Goal: Task Accomplishment & Management: Use online tool/utility

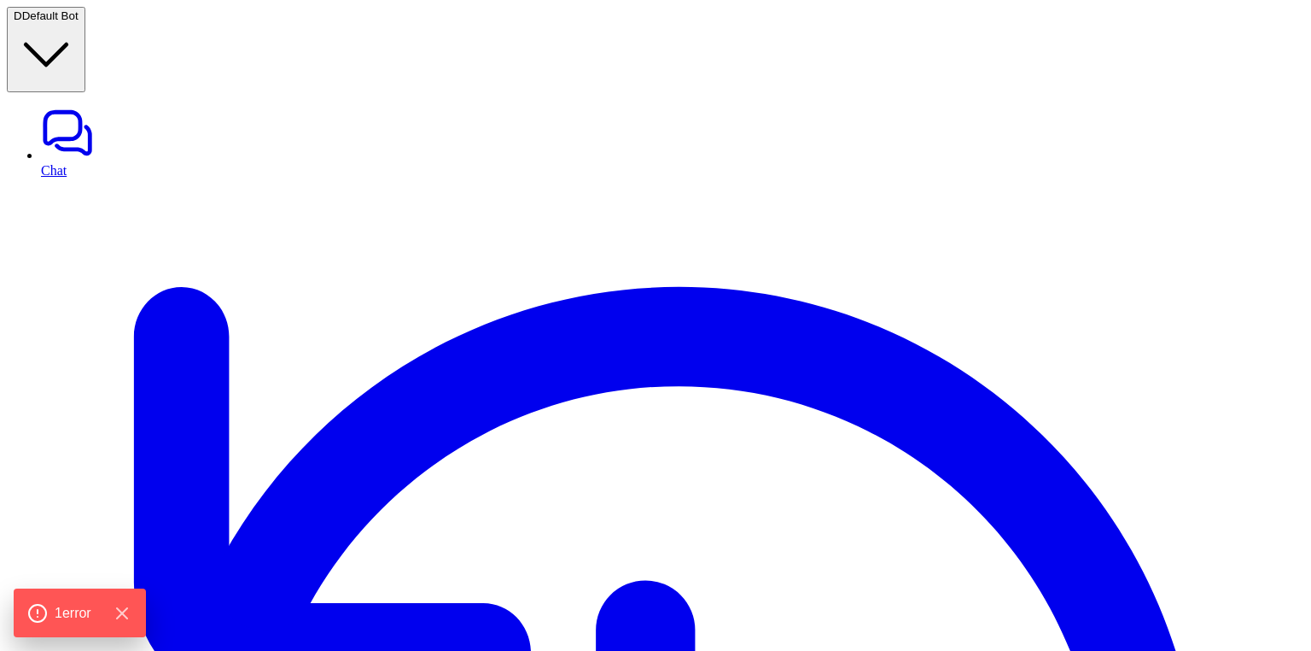
type textarea "**********"
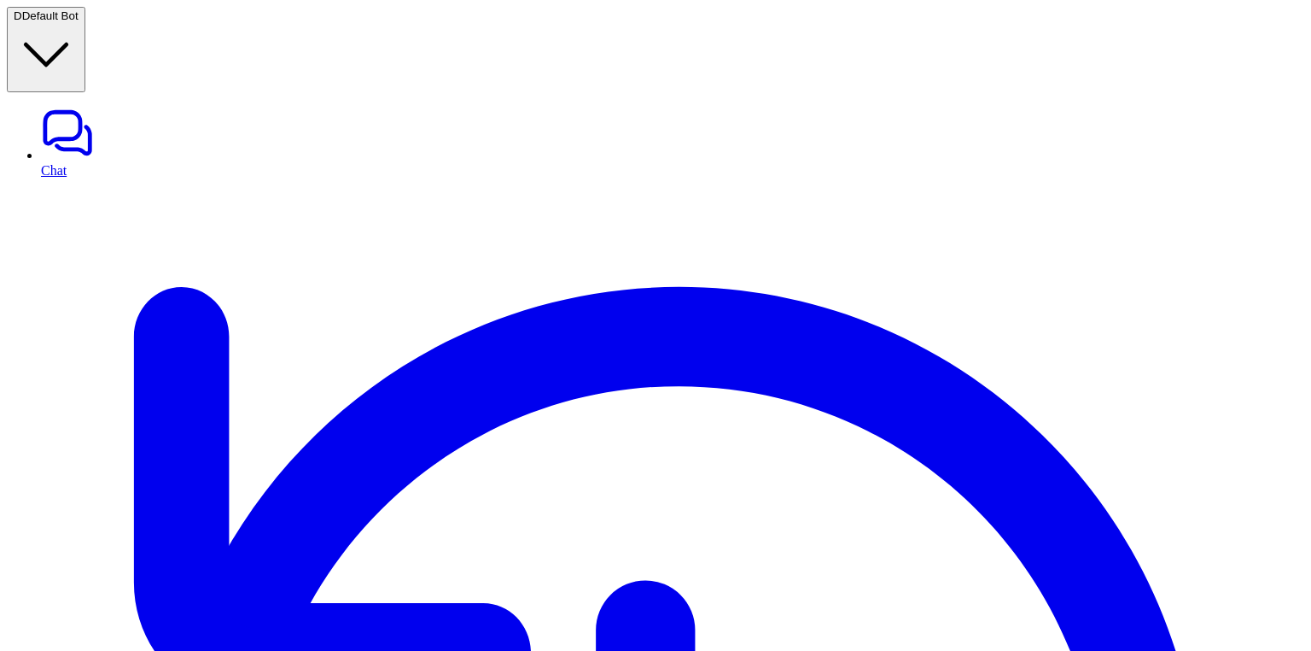
type input "****"
type input "*****"
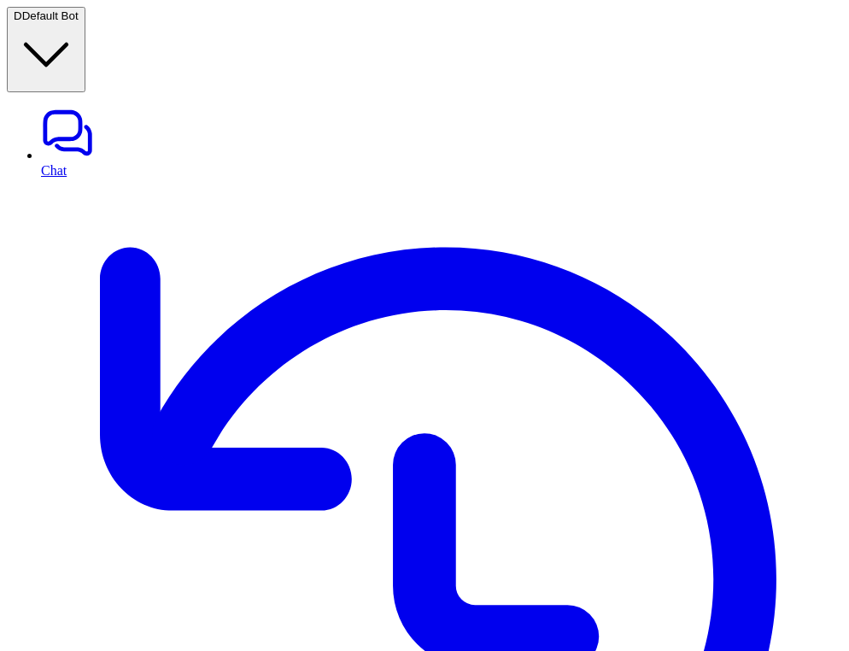
type input "***"
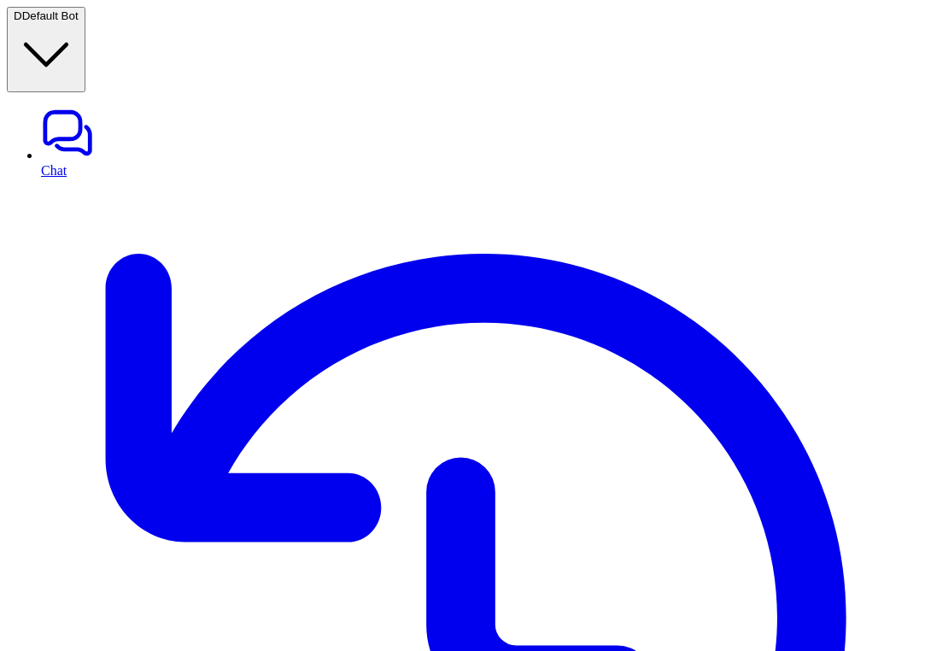
type input "****"
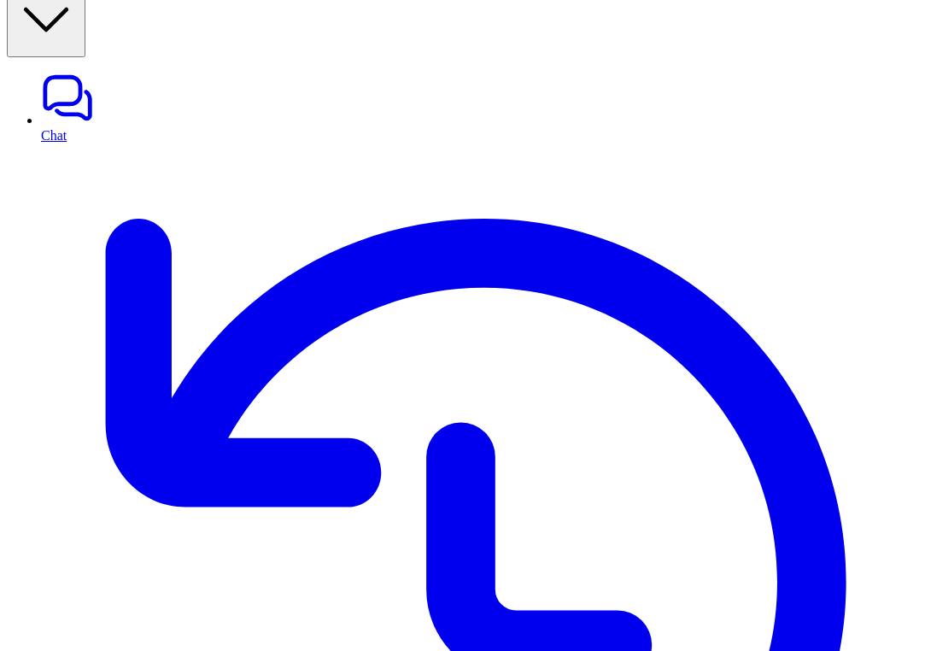
scroll to position [61, 0]
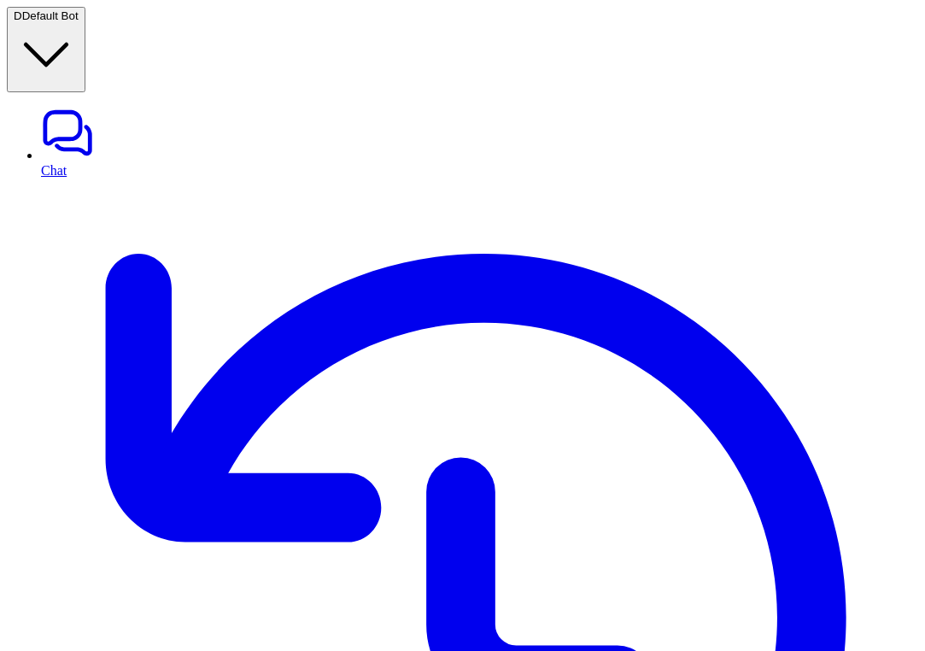
scroll to position [61, 0]
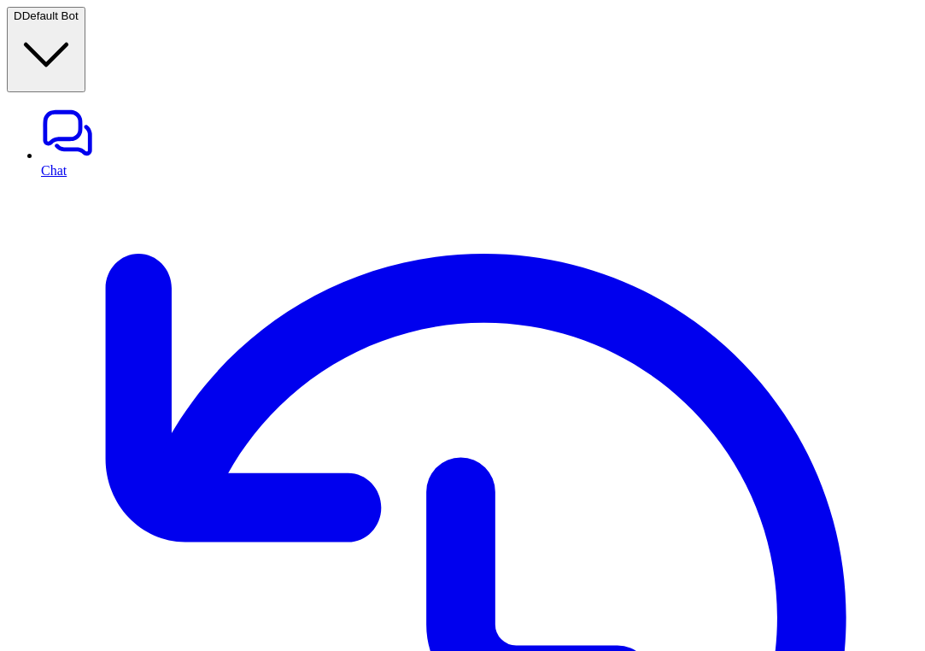
scroll to position [26, 0]
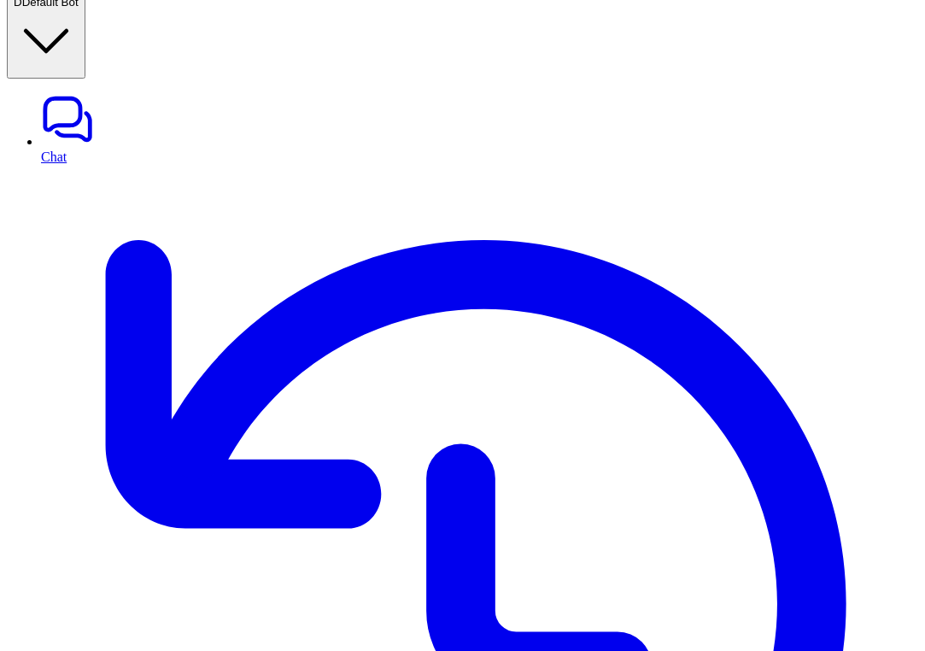
scroll to position [693, 0]
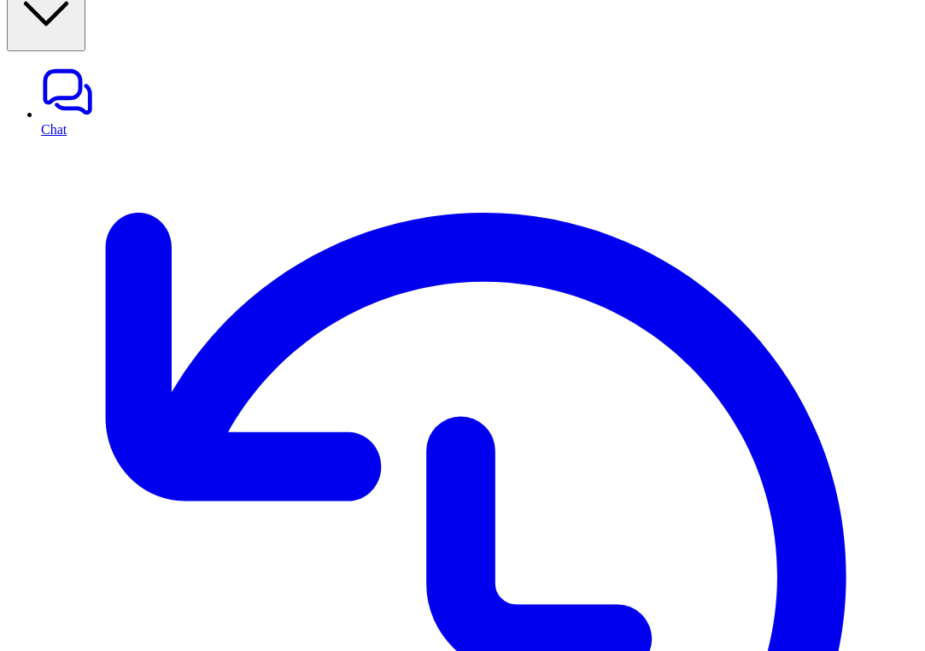
scroll to position [61, 0]
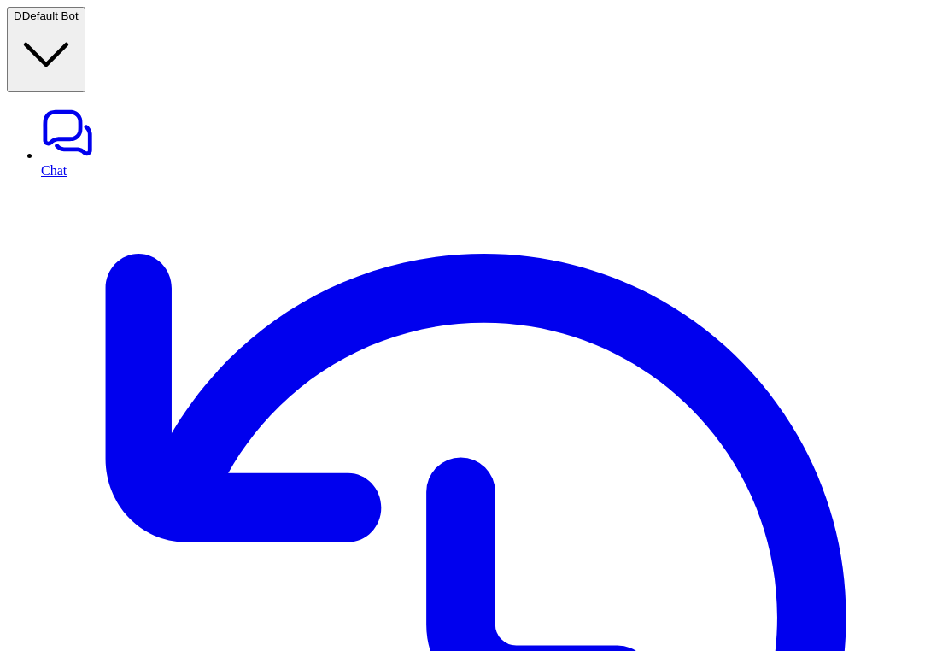
scroll to position [17, 0]
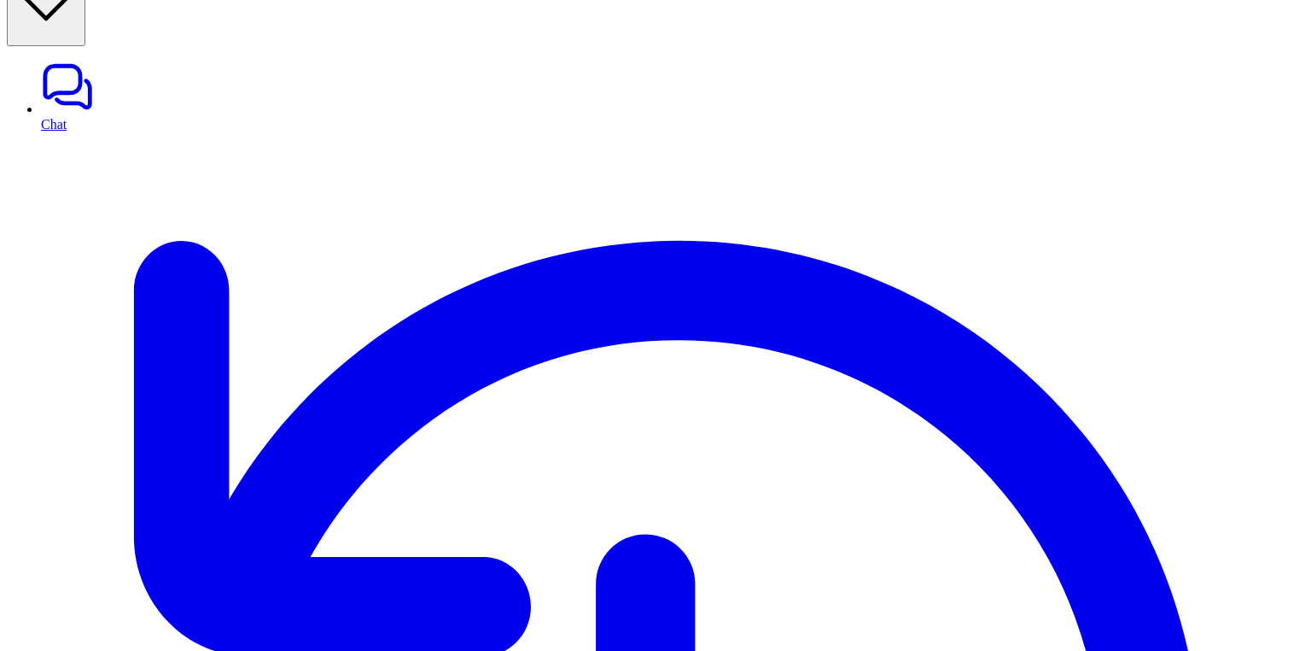
scroll to position [668, 0]
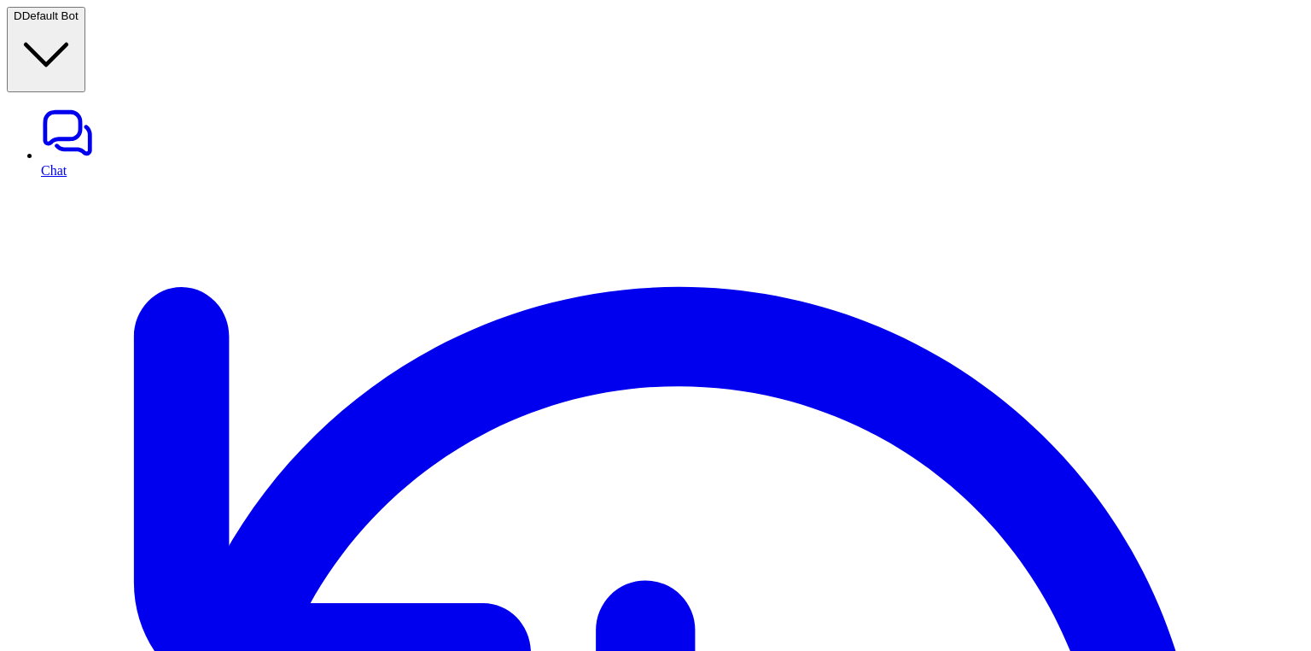
scroll to position [742, 0]
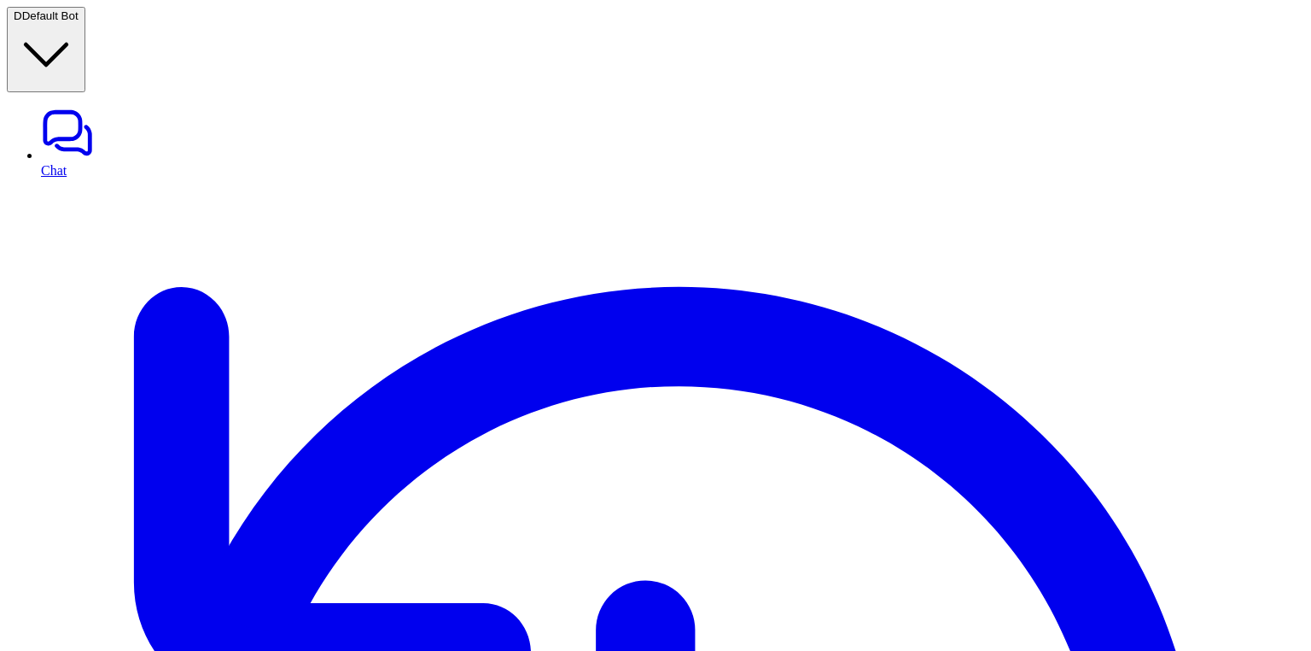
scroll to position [742, 0]
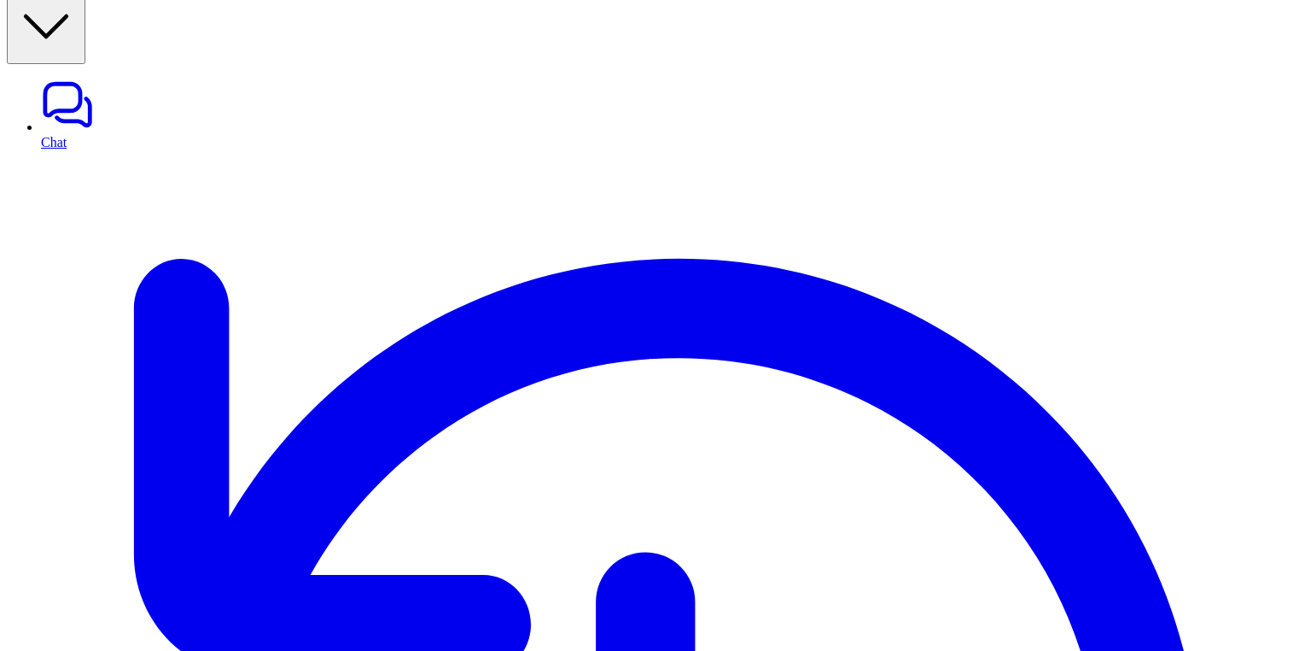
scroll to position [668, 0]
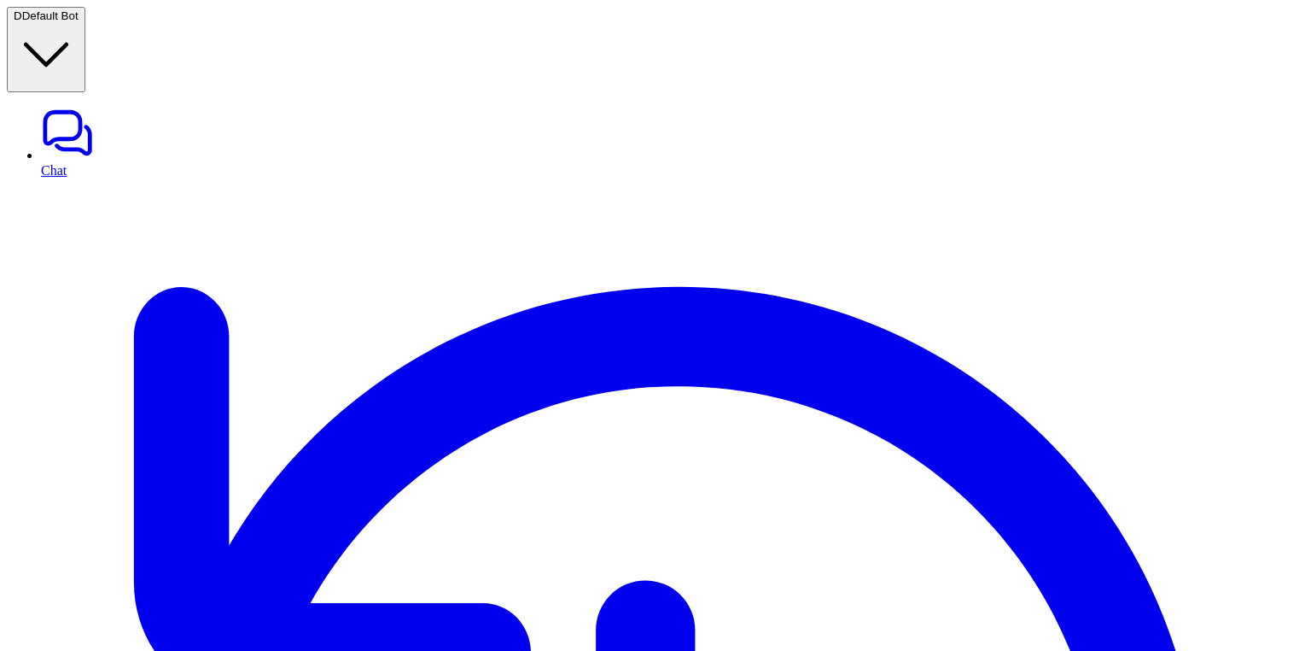
drag, startPoint x: 757, startPoint y: 341, endPoint x: 662, endPoint y: 294, distance: 106.1
copy p "Copy the code snippet below and add it to your Shopify store's theme to enable …"
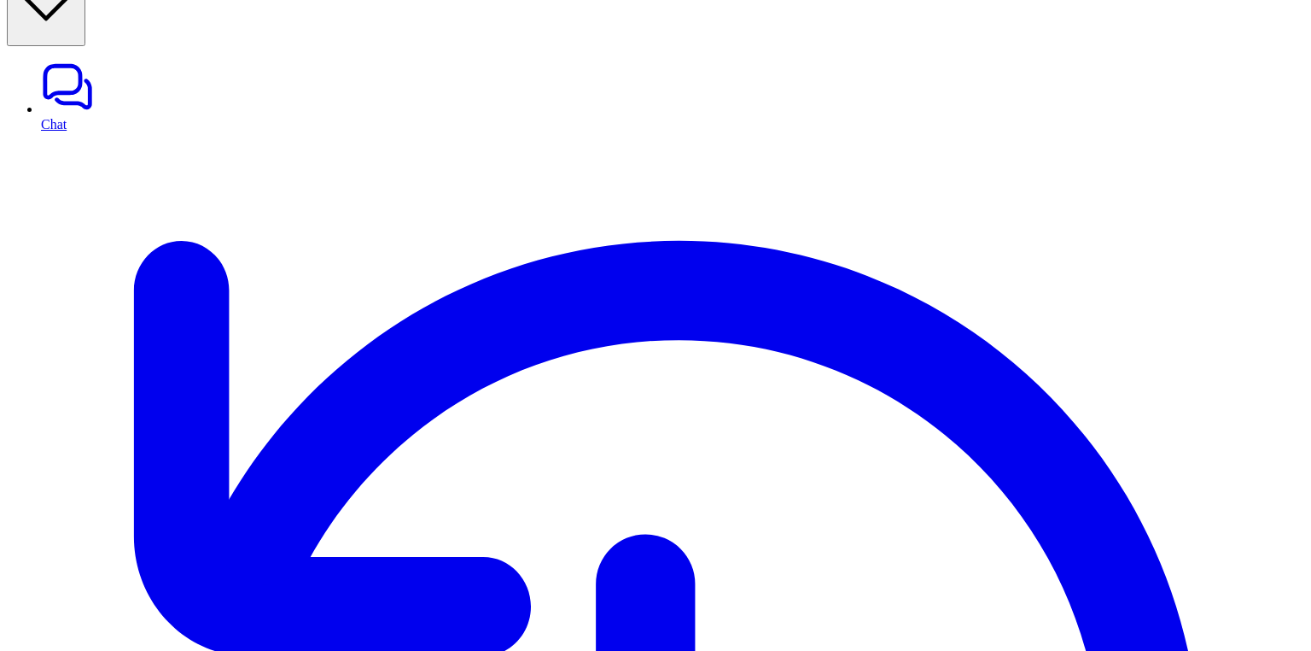
scroll to position [46, 0]
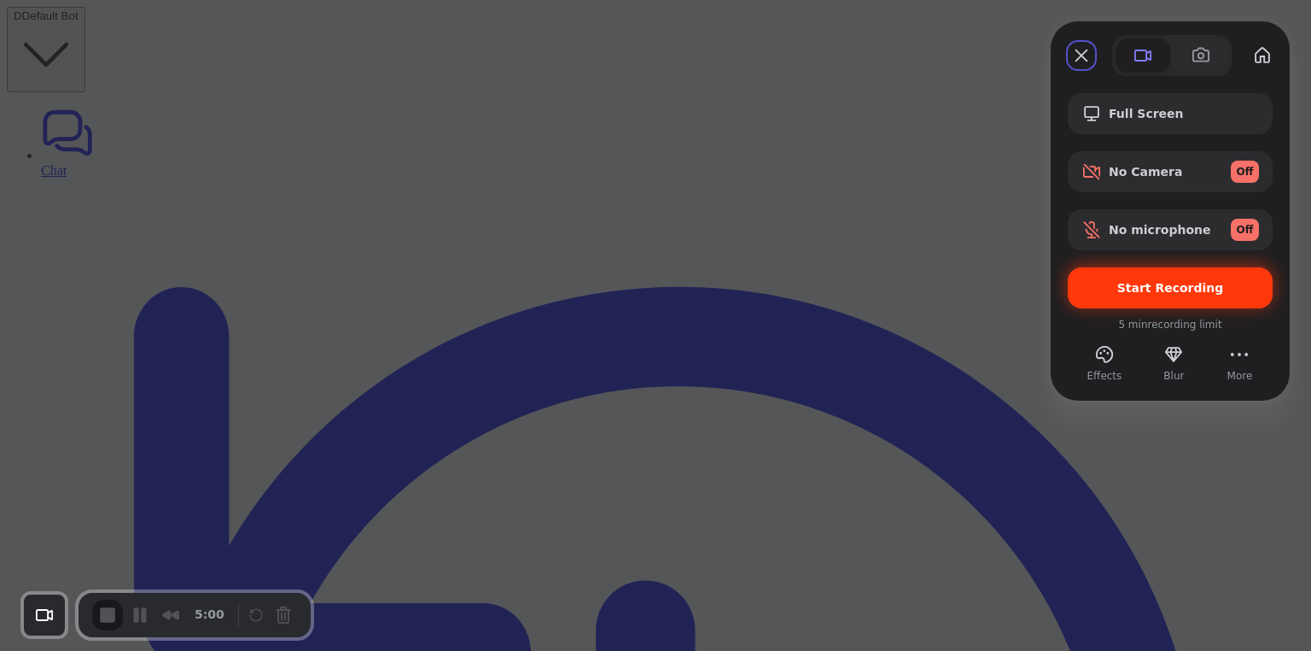
click at [1188, 283] on span "Start Recording" at bounding box center [1171, 288] width 107 height 14
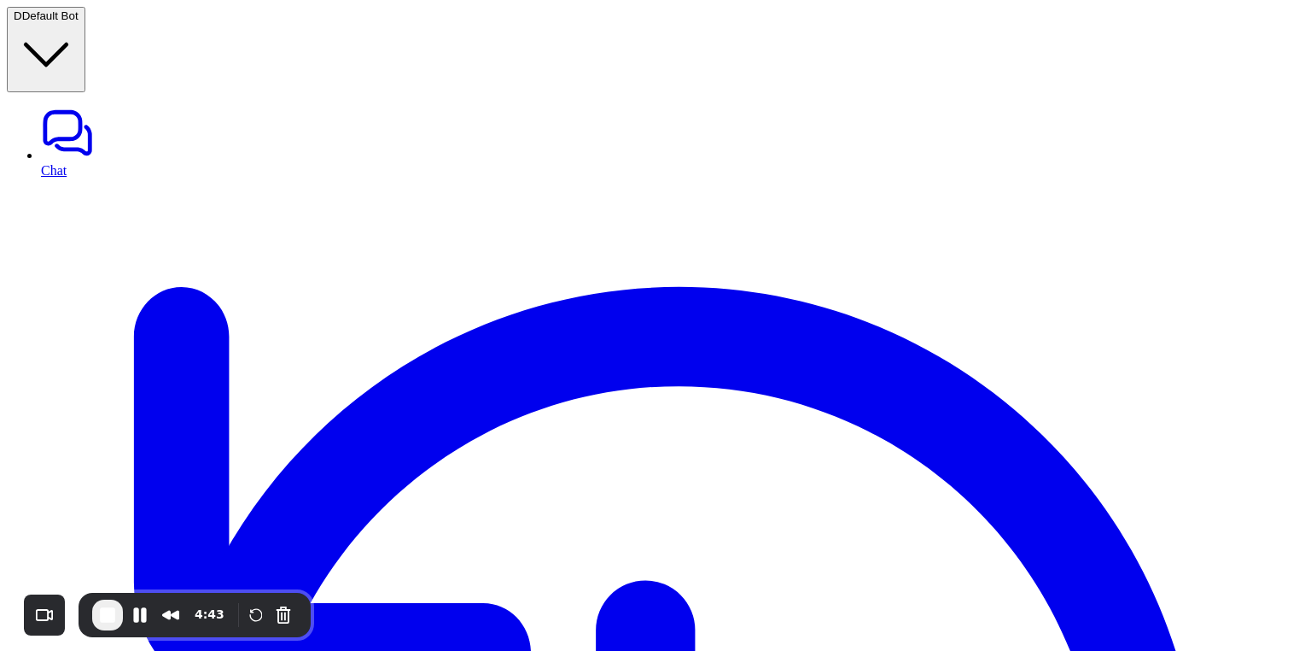
click at [291, 618] on button "Cancel Recording" at bounding box center [283, 614] width 27 height 27
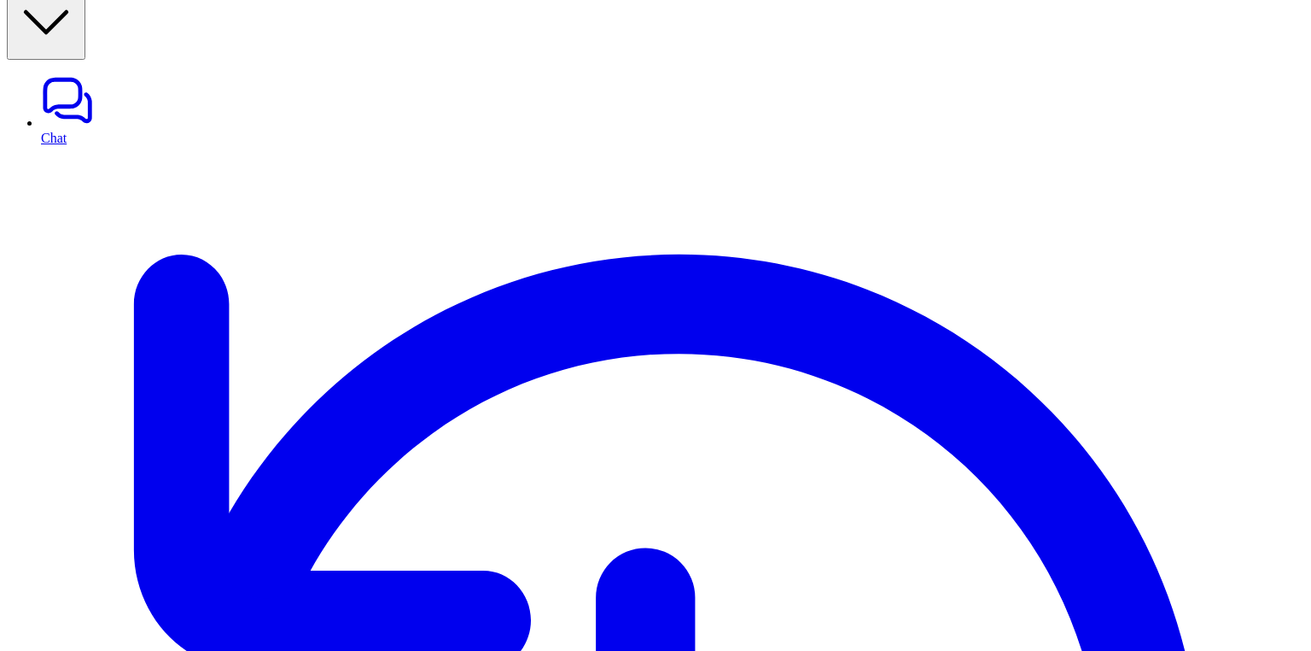
scroll to position [46, 0]
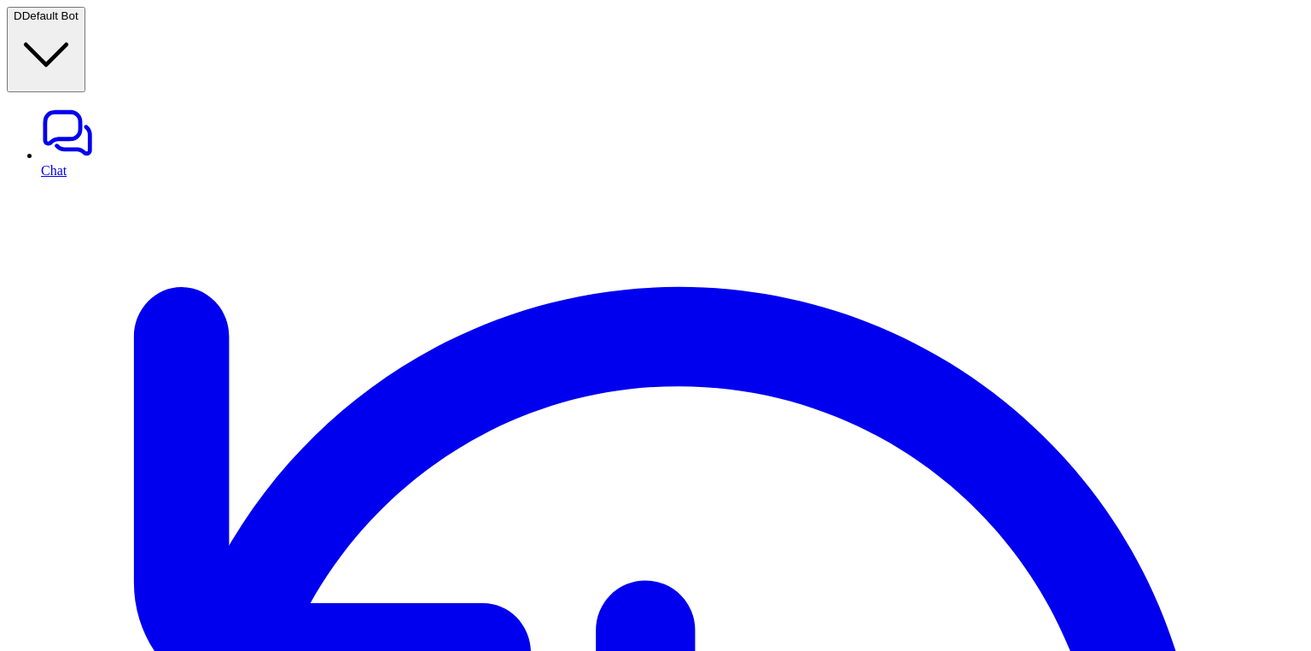
scroll to position [46, 0]
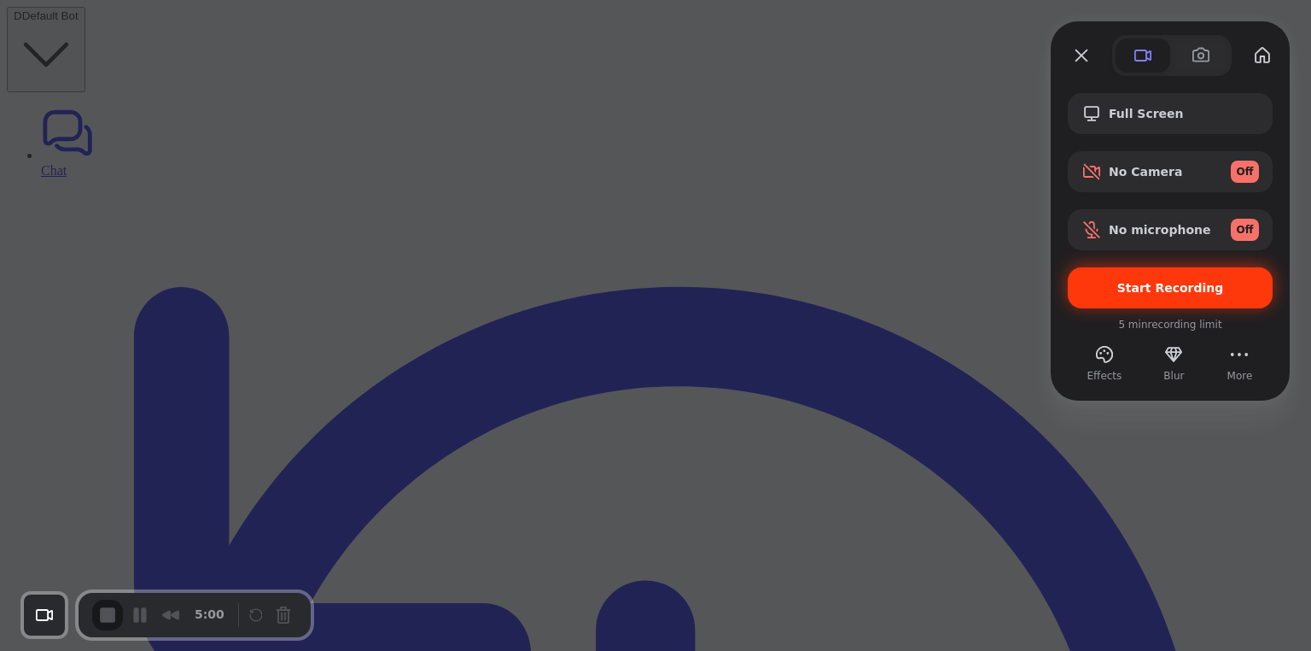
click at [1124, 287] on span "Start Recording" at bounding box center [1171, 288] width 107 height 14
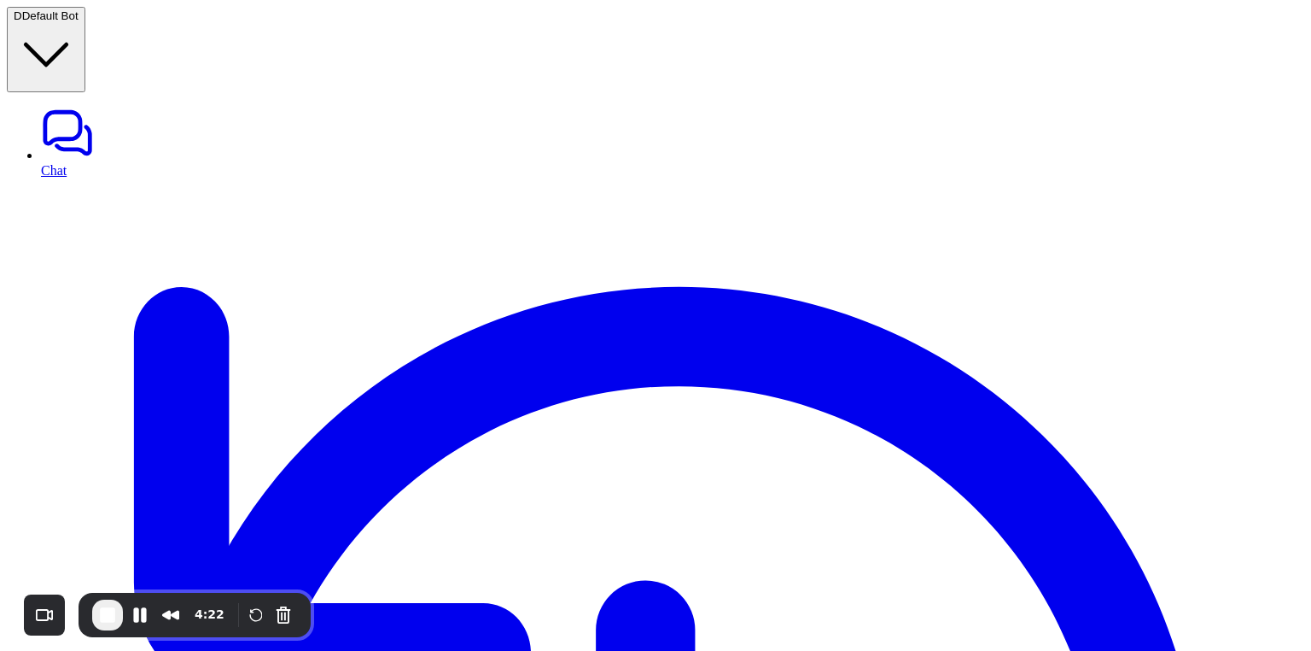
click at [283, 613] on button "Cancel Recording" at bounding box center [283, 614] width 27 height 27
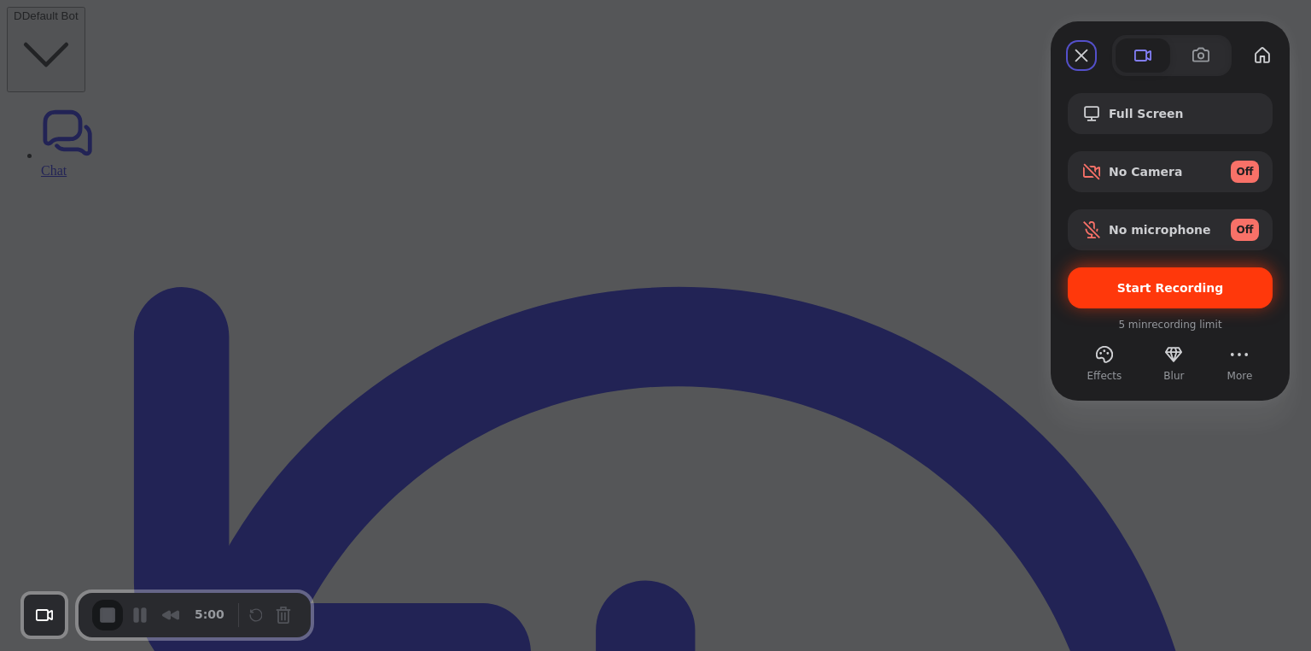
click at [1118, 289] on span "Start Recording" at bounding box center [1171, 288] width 178 height 14
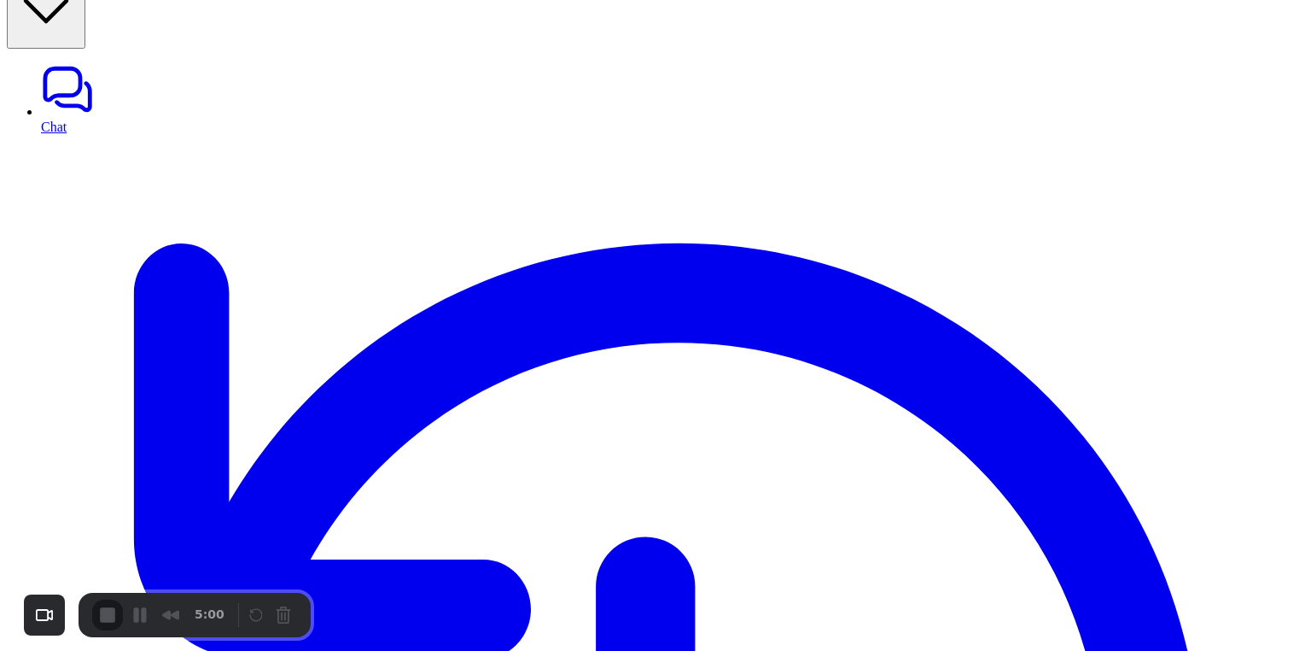
scroll to position [46, 0]
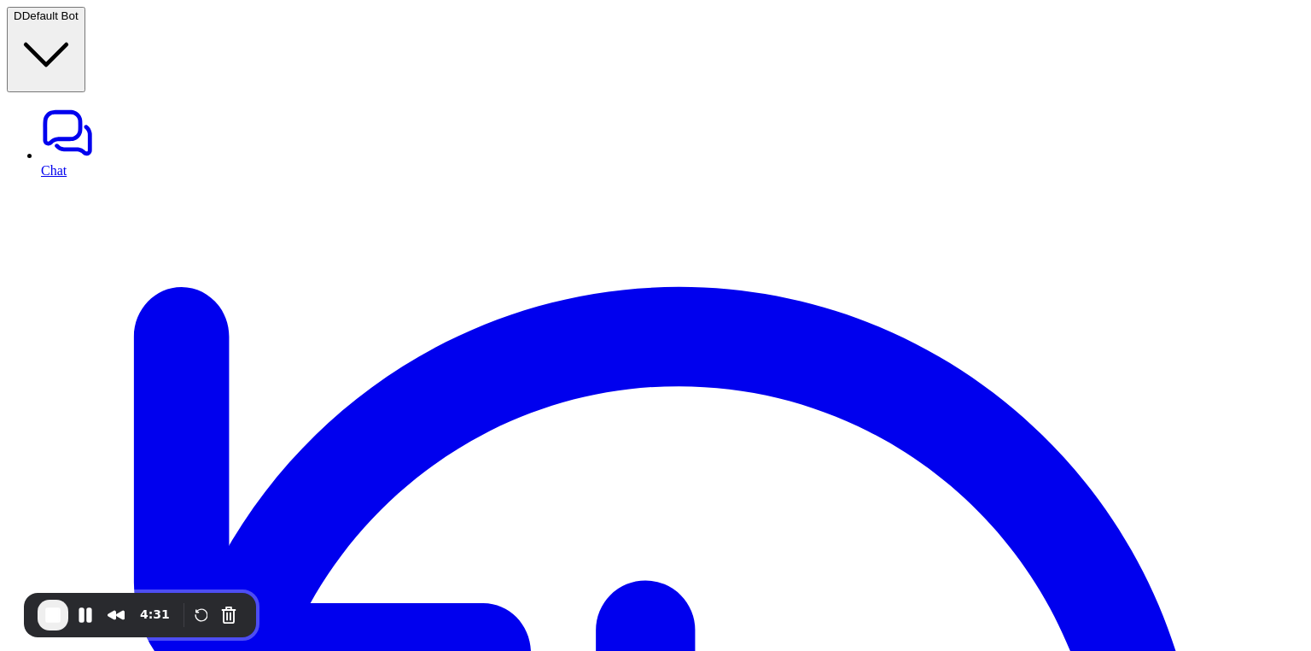
click at [177, 618] on div "4:31" at bounding box center [155, 614] width 44 height 19
click at [277, 616] on button "Cancel Recording" at bounding box center [276, 614] width 27 height 27
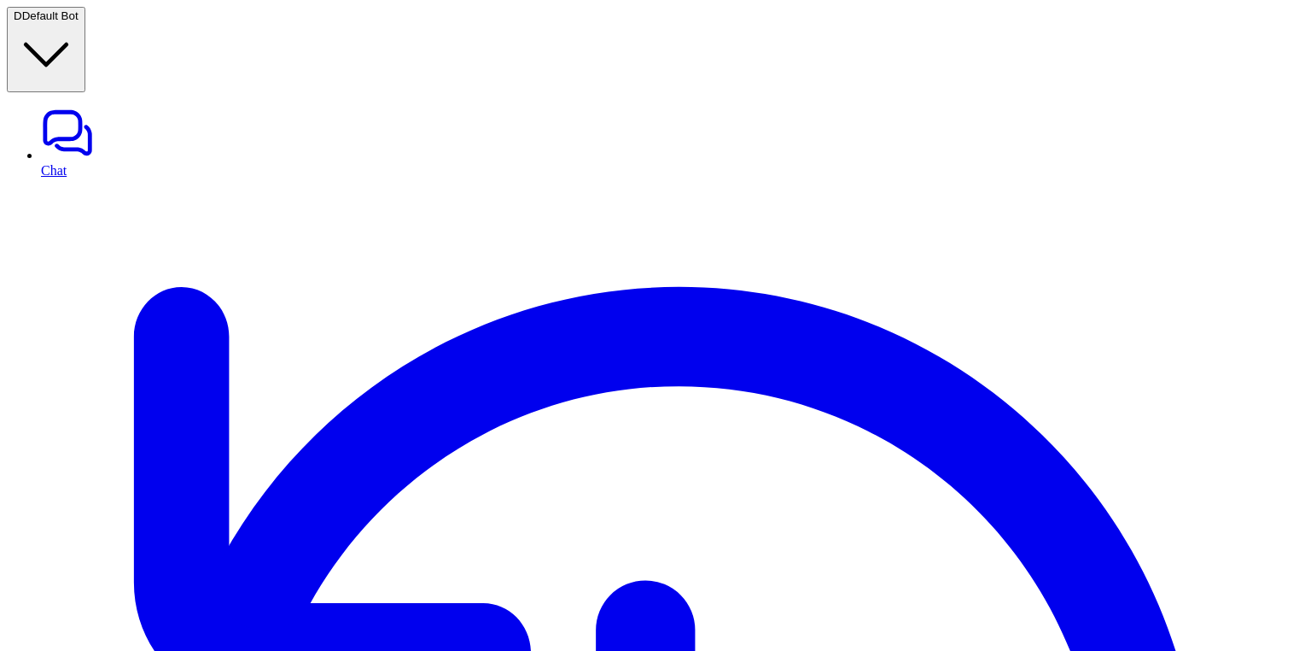
scroll to position [46, 0]
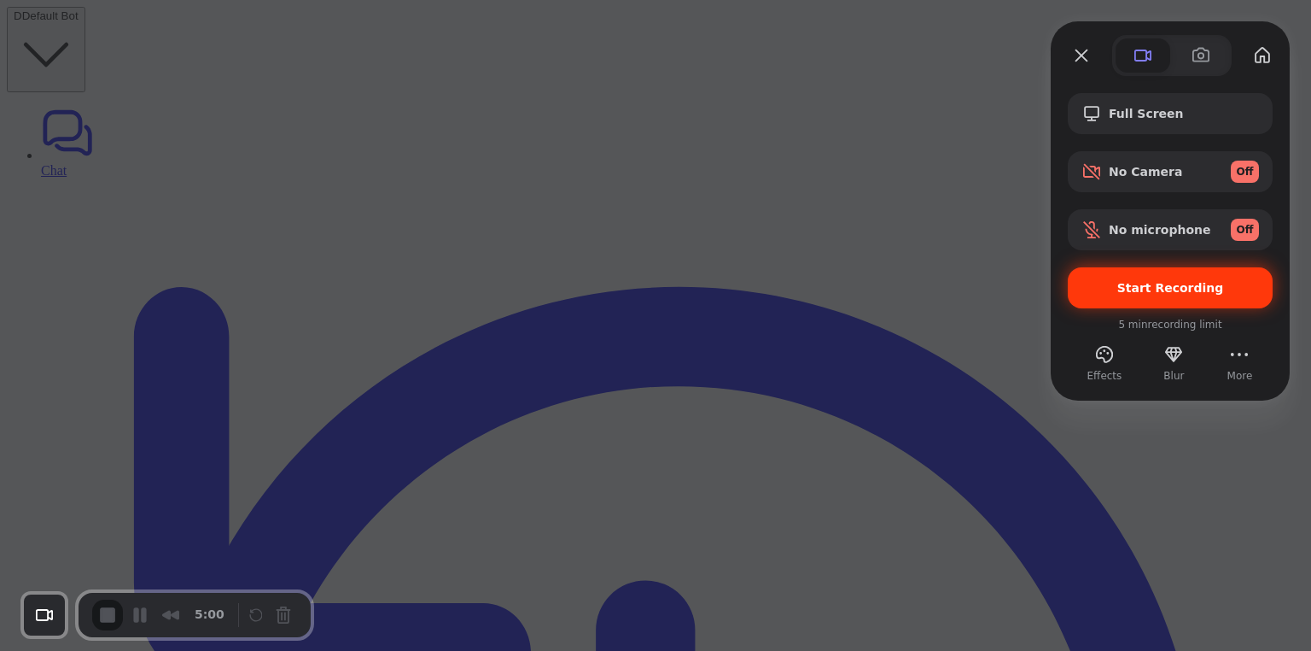
click at [1090, 280] on div "Start Recording" at bounding box center [1170, 287] width 205 height 41
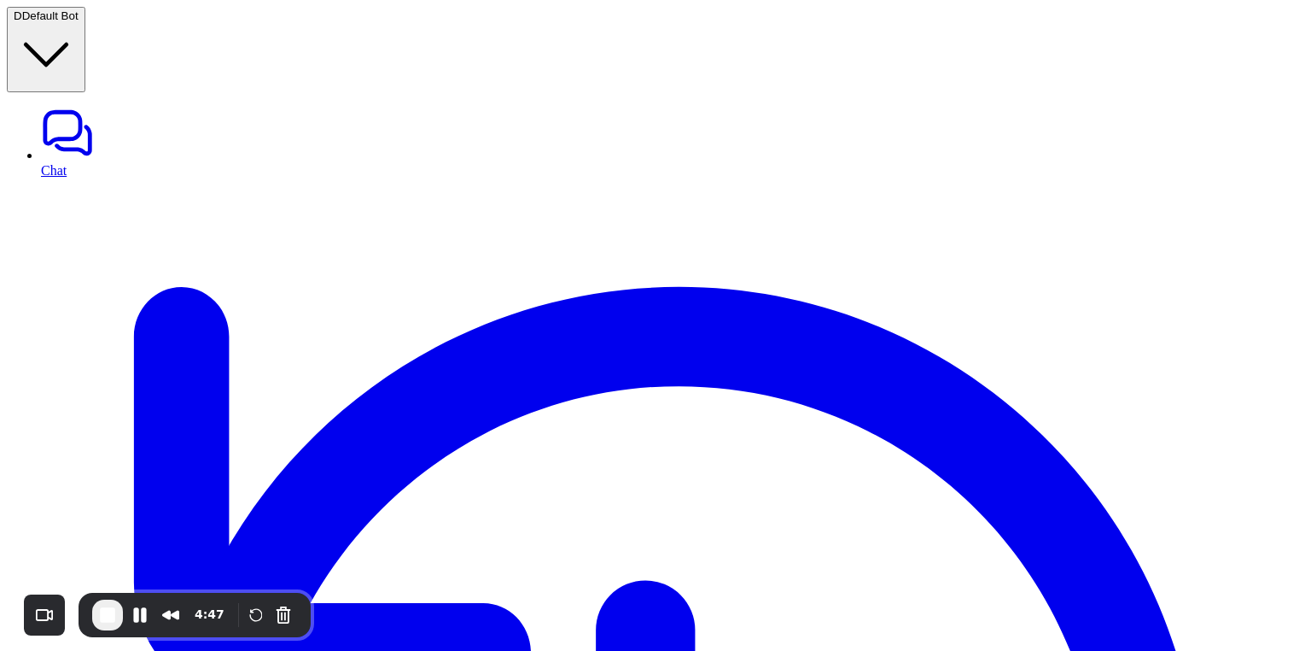
click at [114, 617] on span "End Recording" at bounding box center [107, 614] width 20 height 20
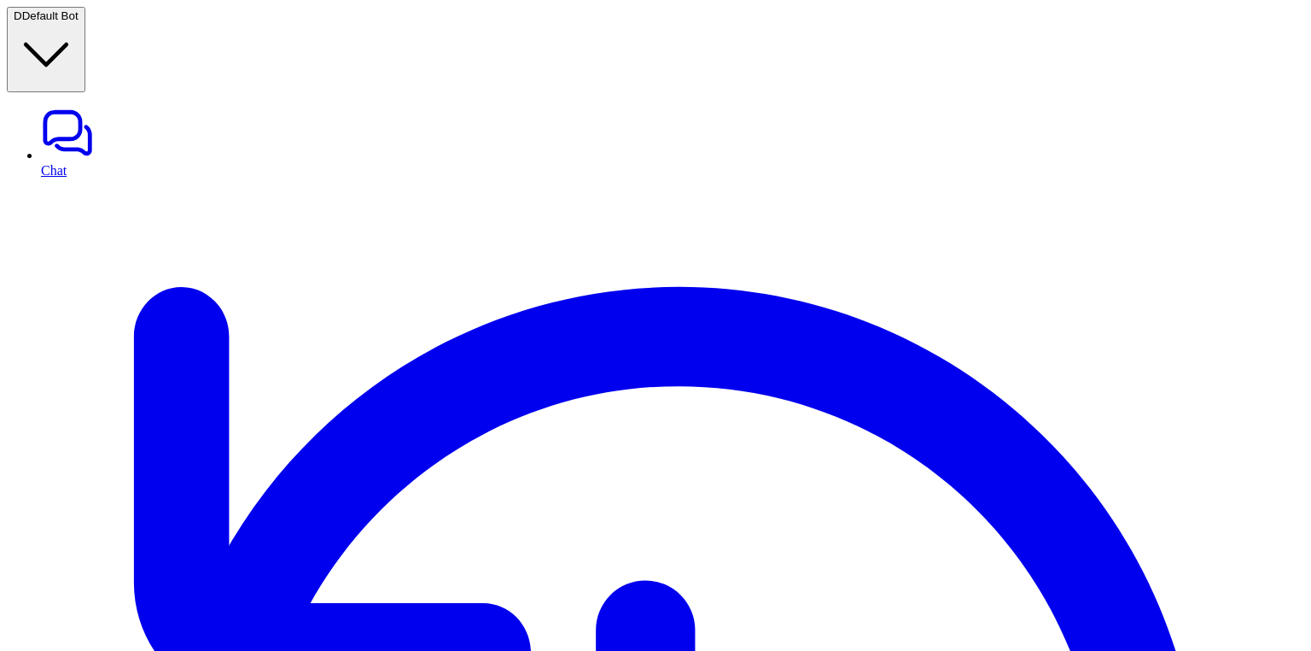
scroll to position [46, 0]
